Goal: Communication & Community: Answer question/provide support

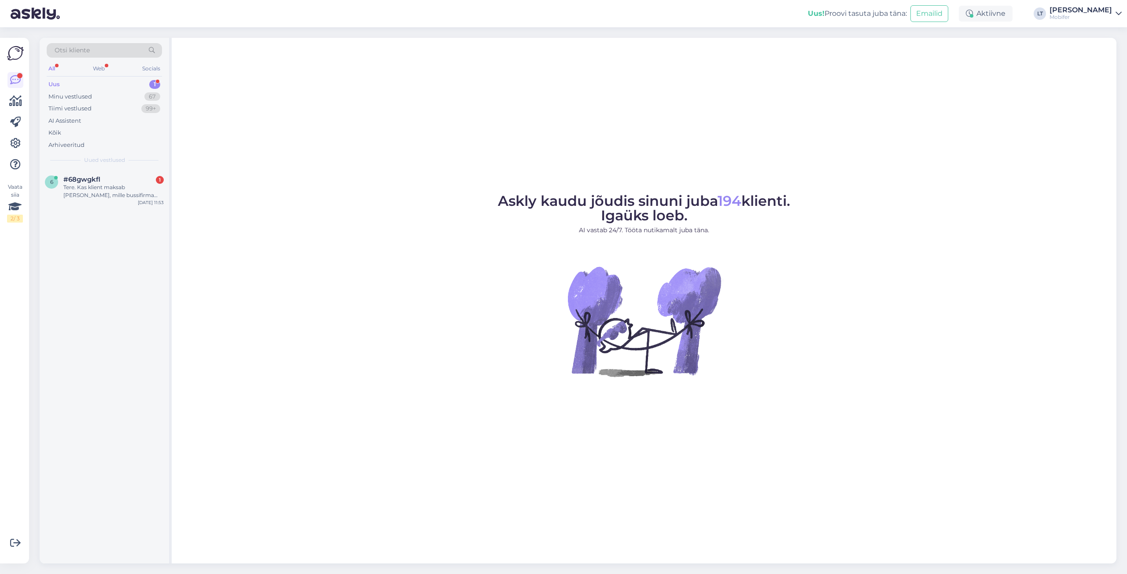
click at [68, 86] on div "Uus 1" at bounding box center [104, 84] width 115 height 12
click at [53, 83] on div "Uus" at bounding box center [53, 84] width 11 height 9
click at [95, 188] on div "Tere. Kas klient maksab [PERSON_NAME], mille bussifirma paneb? Või tuleb teiepo…" at bounding box center [113, 192] width 100 height 16
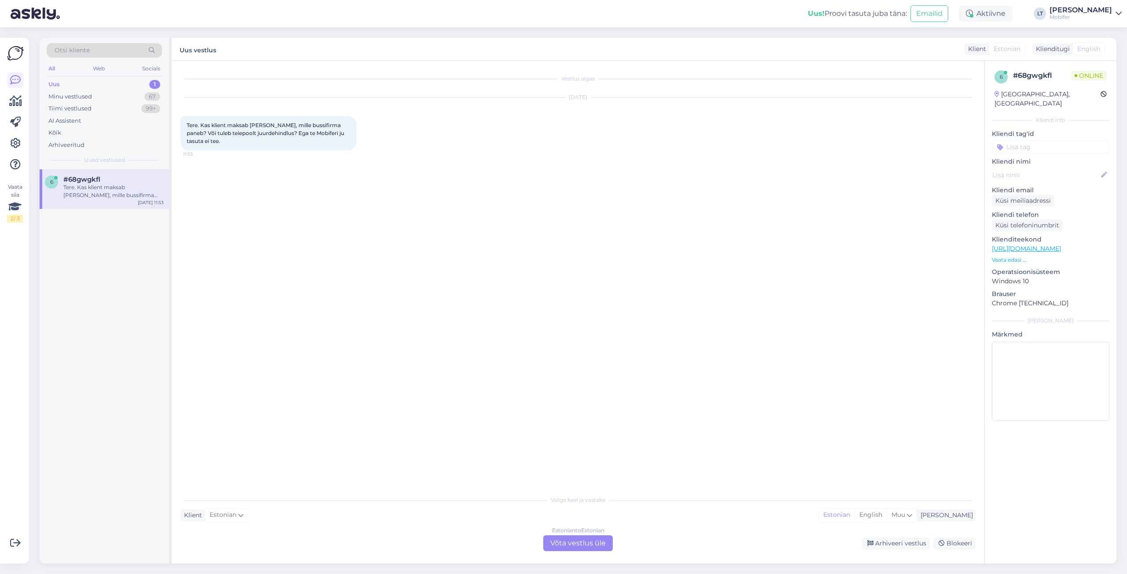
click at [586, 547] on div "Estonian to Estonian Võta vestlus üle" at bounding box center [578, 544] width 70 height 16
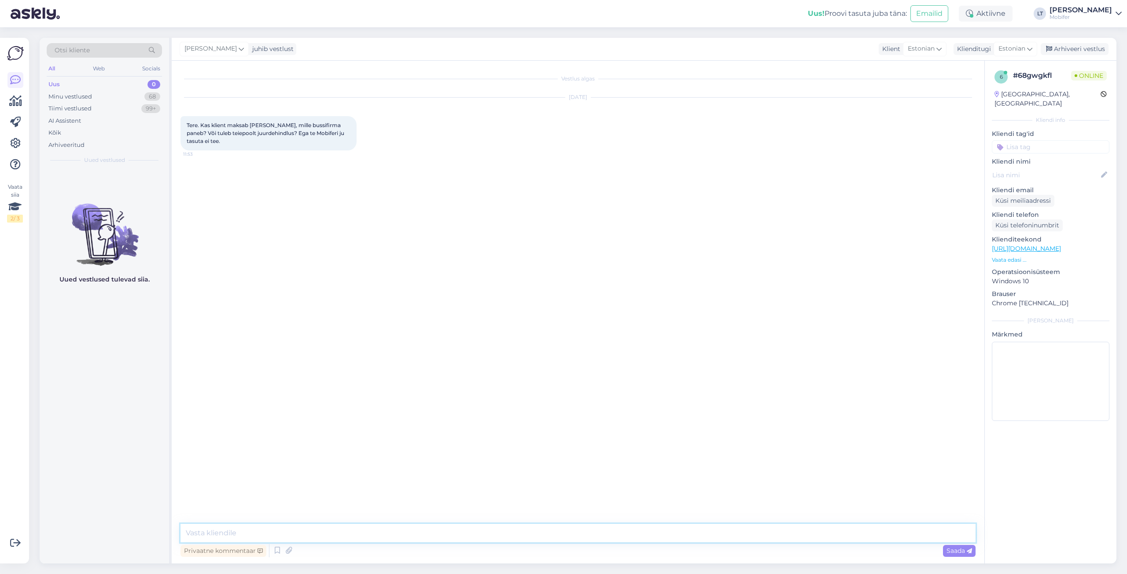
click at [239, 535] on textarea at bounding box center [577, 533] width 795 height 18
type textarea "Tere! Jah, klient maksab [PERSON_NAME], mille bussifirma paneb. Meie poolt juur…"
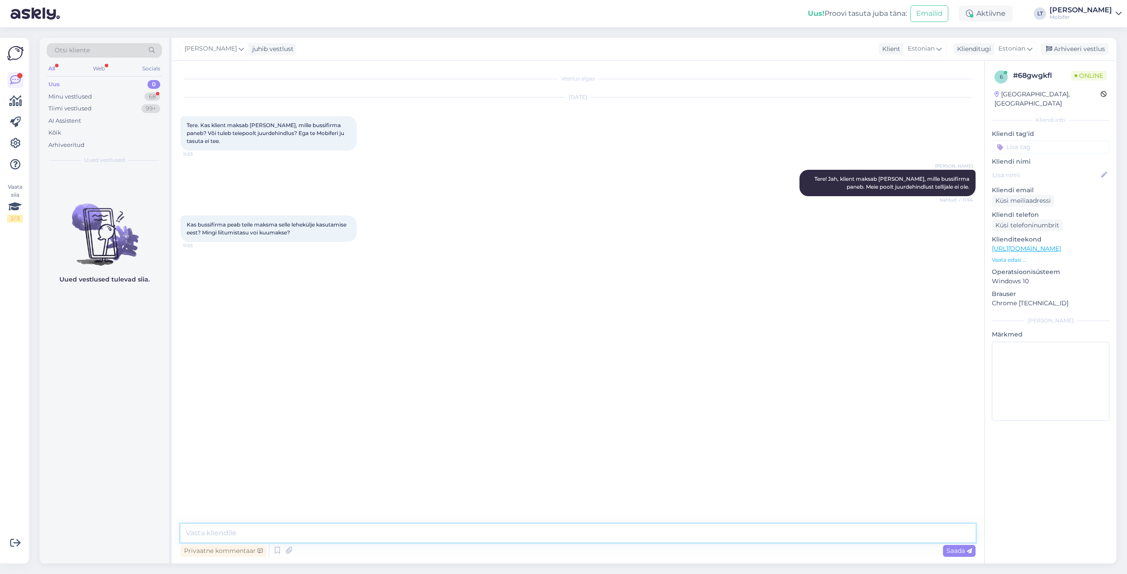
click at [250, 533] on textarea at bounding box center [577, 533] width 795 height 18
click at [229, 532] on textarea "Jah. Meil on liitujatele paketid, mille vahel saab valida." at bounding box center [577, 533] width 795 height 18
type textarea "Jah. Meil on bussifirmadest liitujatele paketid, mille vahel saab valida."
click at [953, 549] on span "Saada" at bounding box center [959, 551] width 26 height 8
click at [228, 531] on textarea at bounding box center [577, 533] width 795 height 18
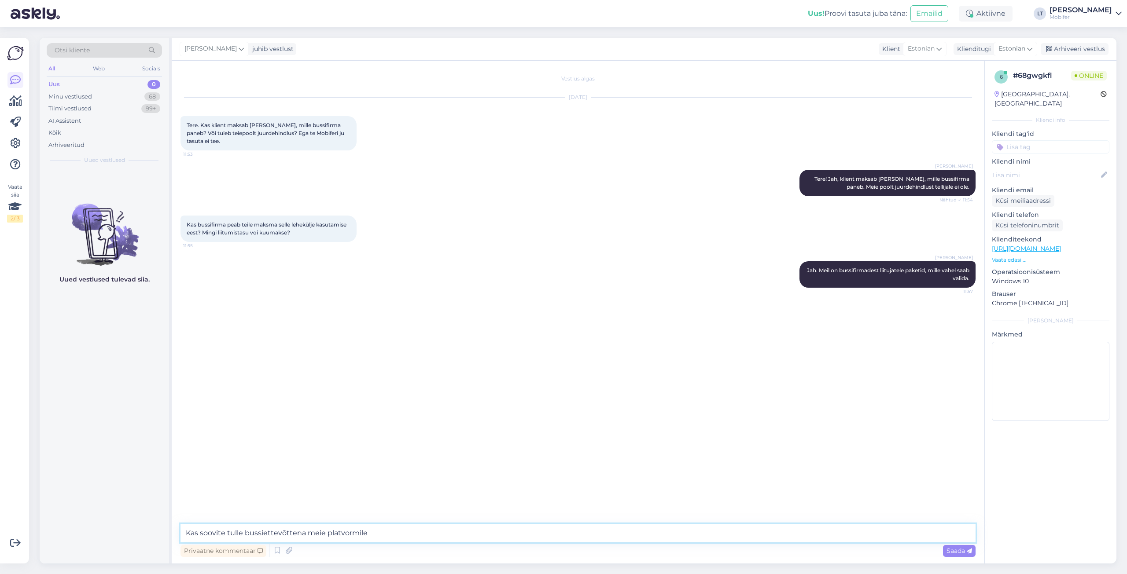
type textarea "Kas soovite tulle bussiettevõttena meie platvormile?"
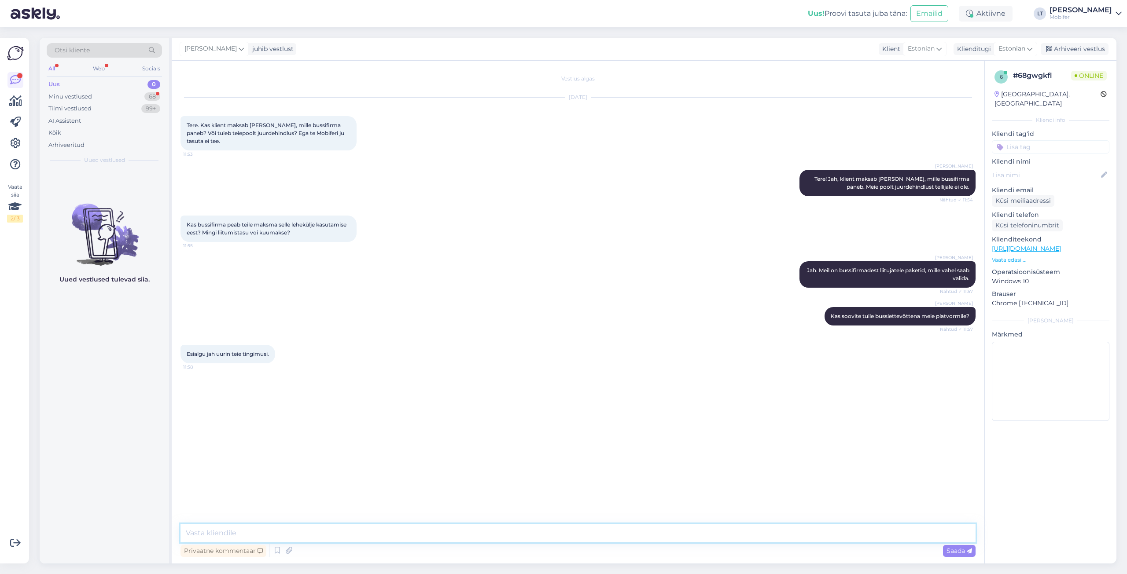
click at [219, 531] on textarea at bounding box center [577, 533] width 795 height 18
click at [279, 533] on textarea at bounding box center [577, 533] width 795 height 18
click at [853, 532] on textarea "Te võite teha meie platvormi kaudu konto - loo konto operaatorina - siis võetak…" at bounding box center [577, 533] width 795 height 18
click at [680, 533] on textarea "Te võite teha meie platvormi kaudu konto - loo konto operaatorina - siis võetak…" at bounding box center [577, 533] width 795 height 18
click at [682, 534] on textarea "Te võite teha meie platvormi kaudu konto - loo konto operaatorina - siis võetak…" at bounding box center [577, 533] width 795 height 18
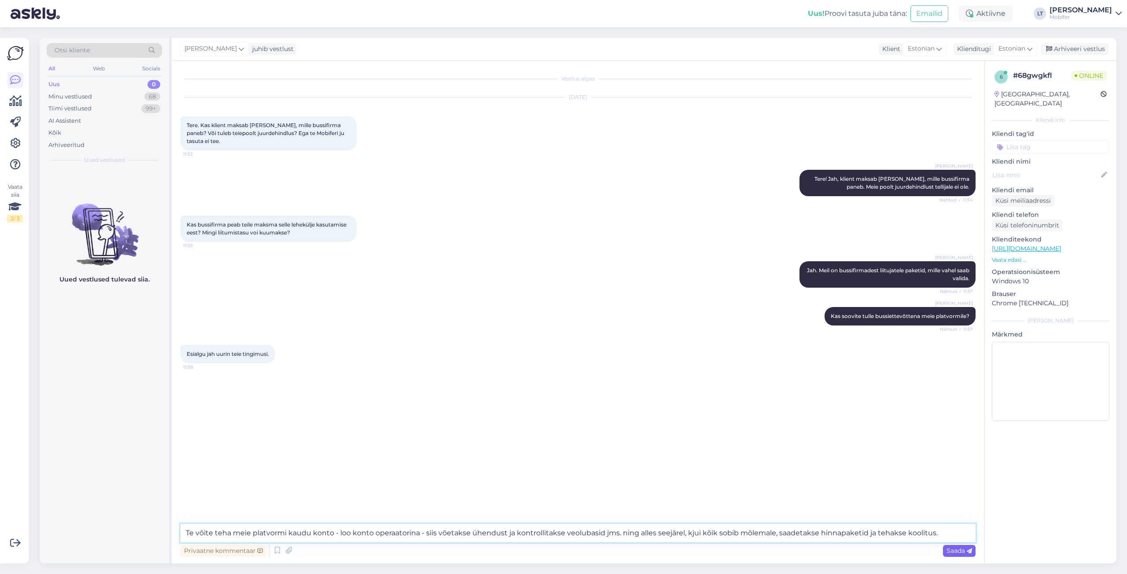
type textarea "Te võite teha meie platvormi kaudu konto - loo konto operaatorina - siis võetak…"
click at [951, 552] on span "Saada" at bounding box center [959, 551] width 26 height 8
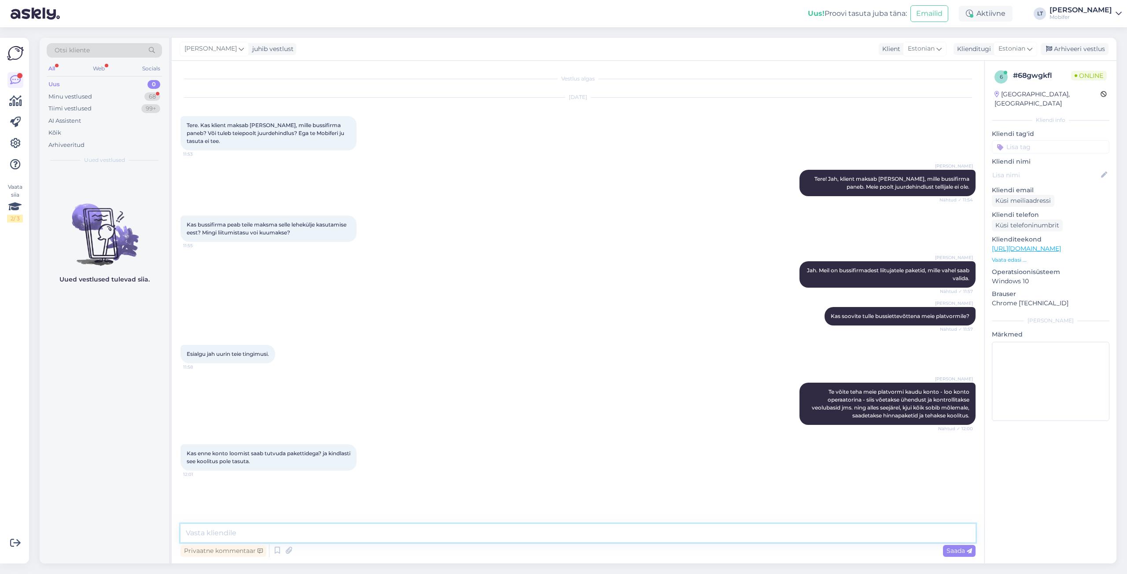
click at [245, 531] on textarea at bounding box center [577, 533] width 795 height 18
type textarea "See konto loomine on tasuta ja ei kohusta esialgu millekski, siis saame saata t…"
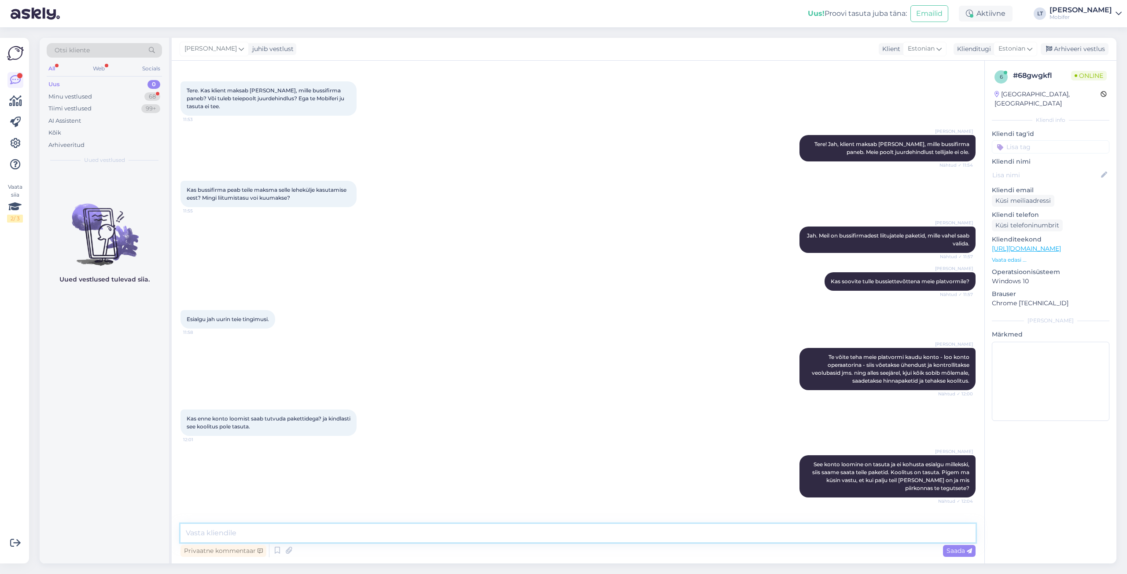
scroll to position [71, 0]
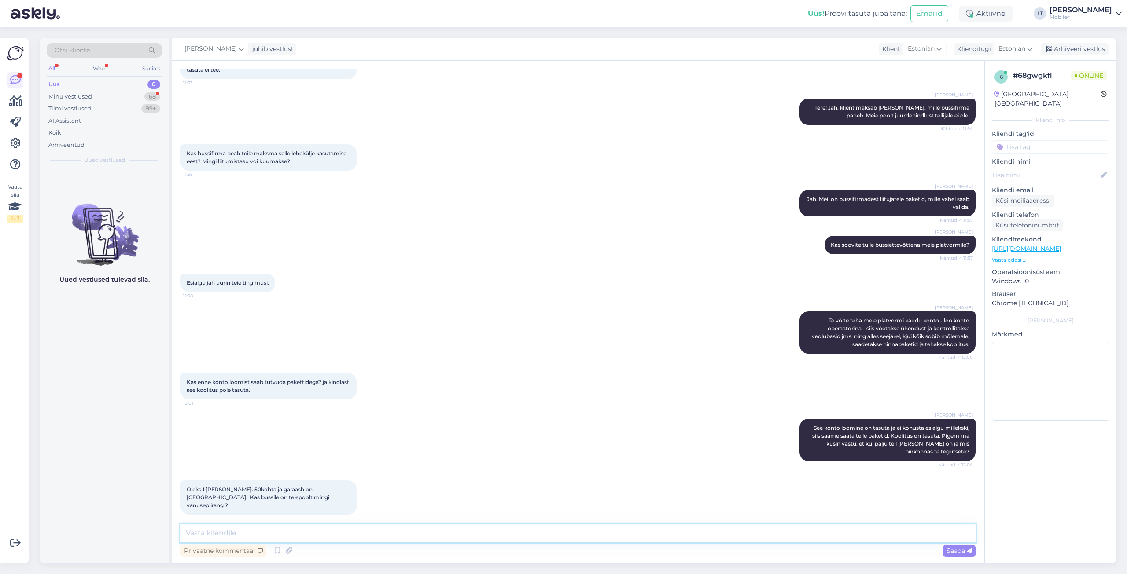
click at [269, 534] on textarea at bounding box center [577, 533] width 795 height 18
click at [256, 536] on textarea at bounding box center [577, 533] width 795 height 18
click at [230, 533] on textarea at bounding box center [577, 533] width 795 height 18
type textarea "25 aastat ja turvavööd peavad olemas olema."
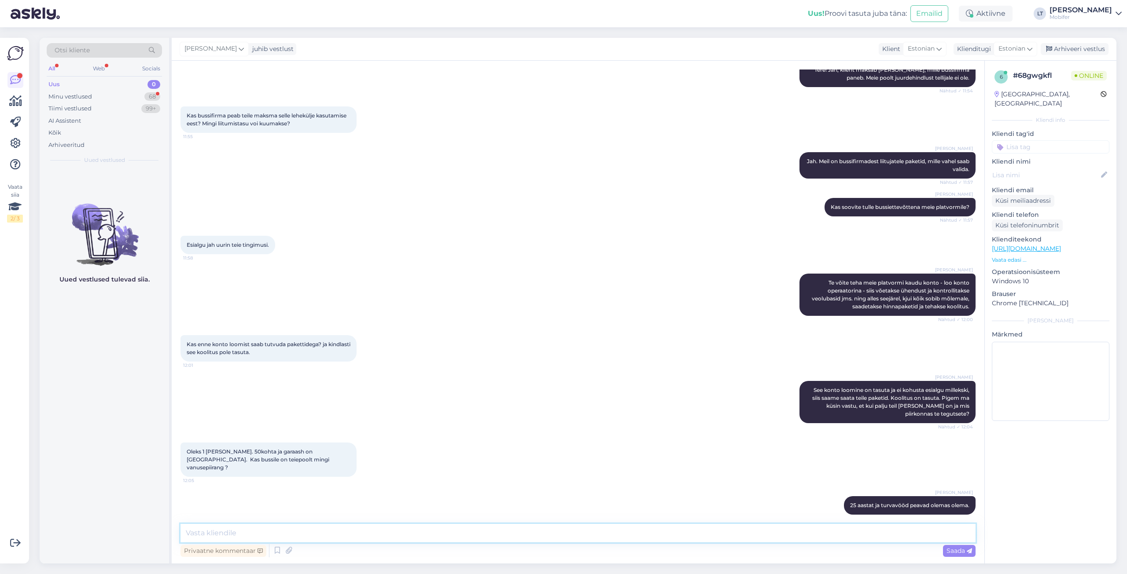
scroll to position [147, 0]
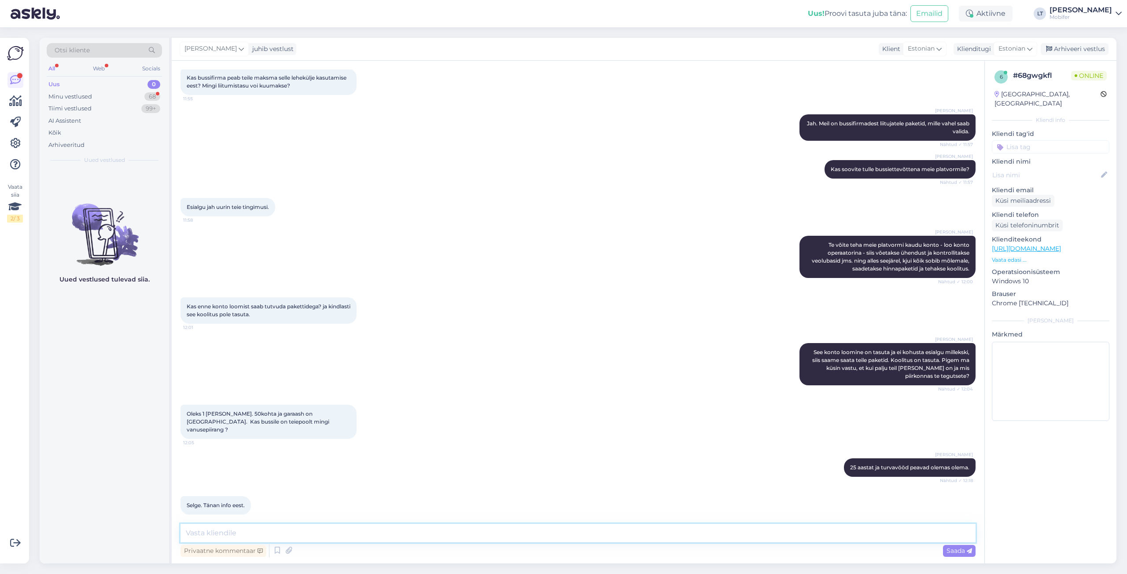
click at [232, 536] on textarea at bounding box center [577, 533] width 795 height 18
type textarea "Kui saan veel millegiga aidata, andke julgelt teada."
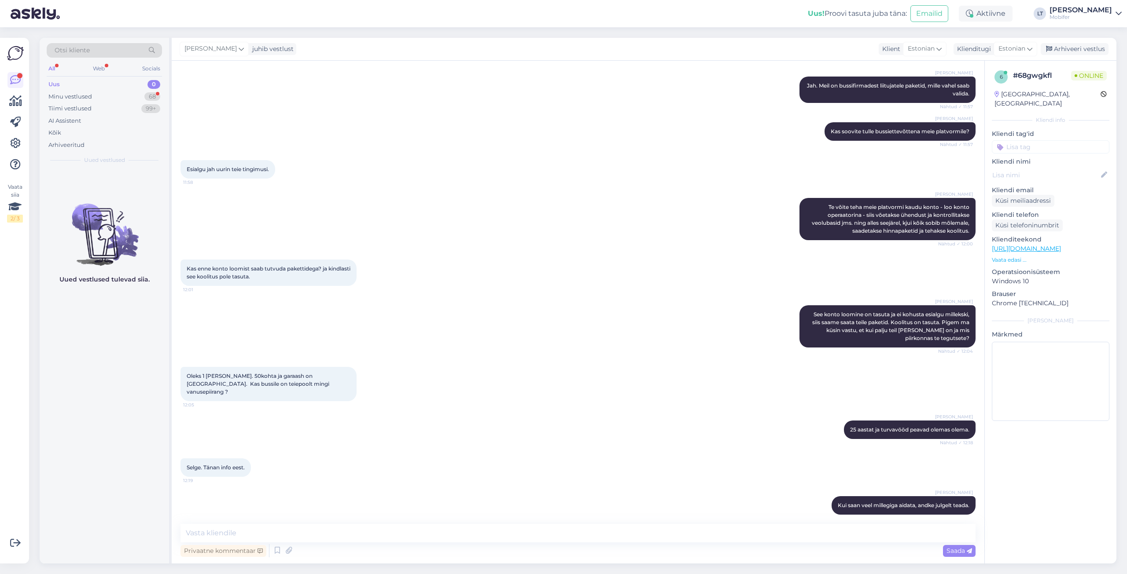
scroll to position [223, 0]
